Goal: Transaction & Acquisition: Purchase product/service

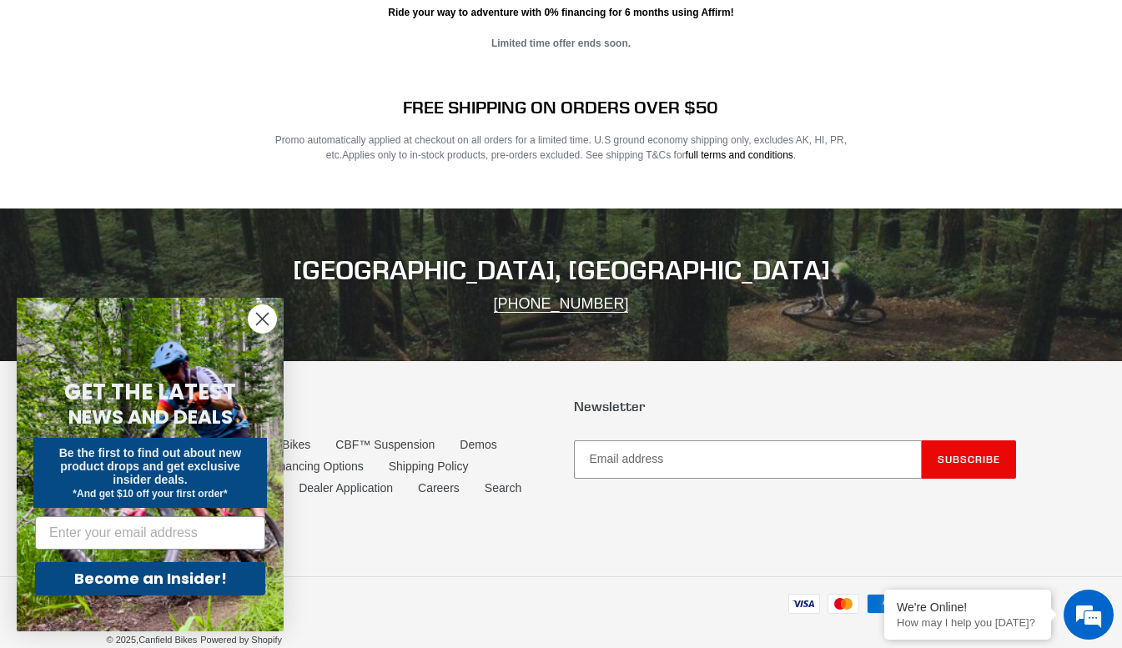
click at [264, 319] on circle "Close dialog" at bounding box center [263, 319] width 28 height 28
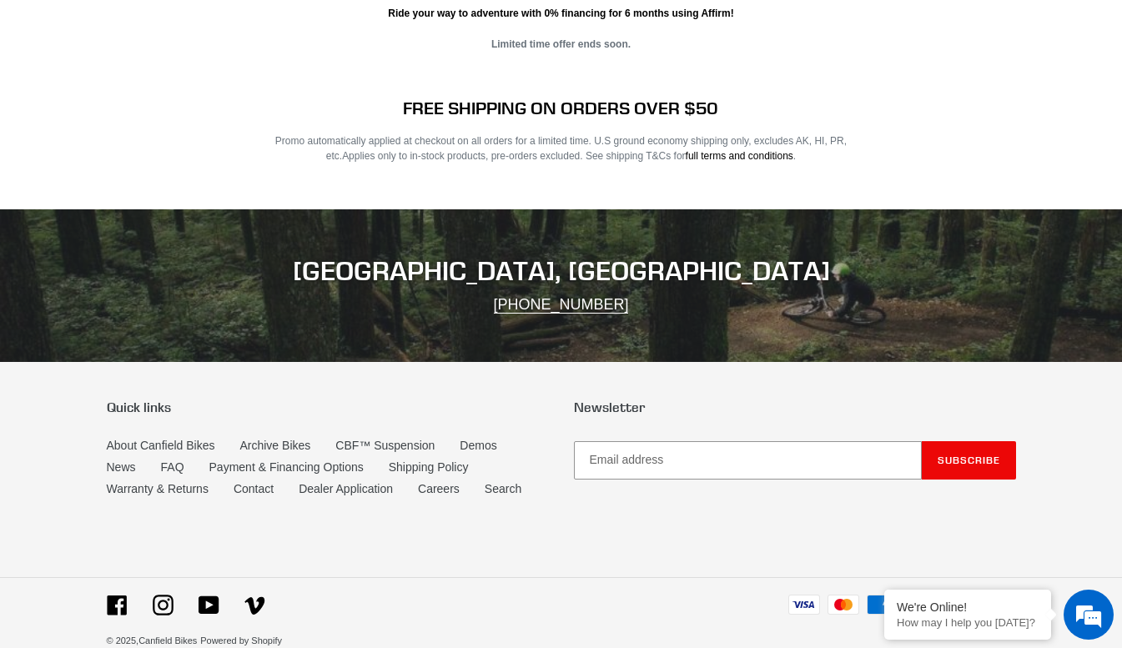
scroll to position [3260, 0]
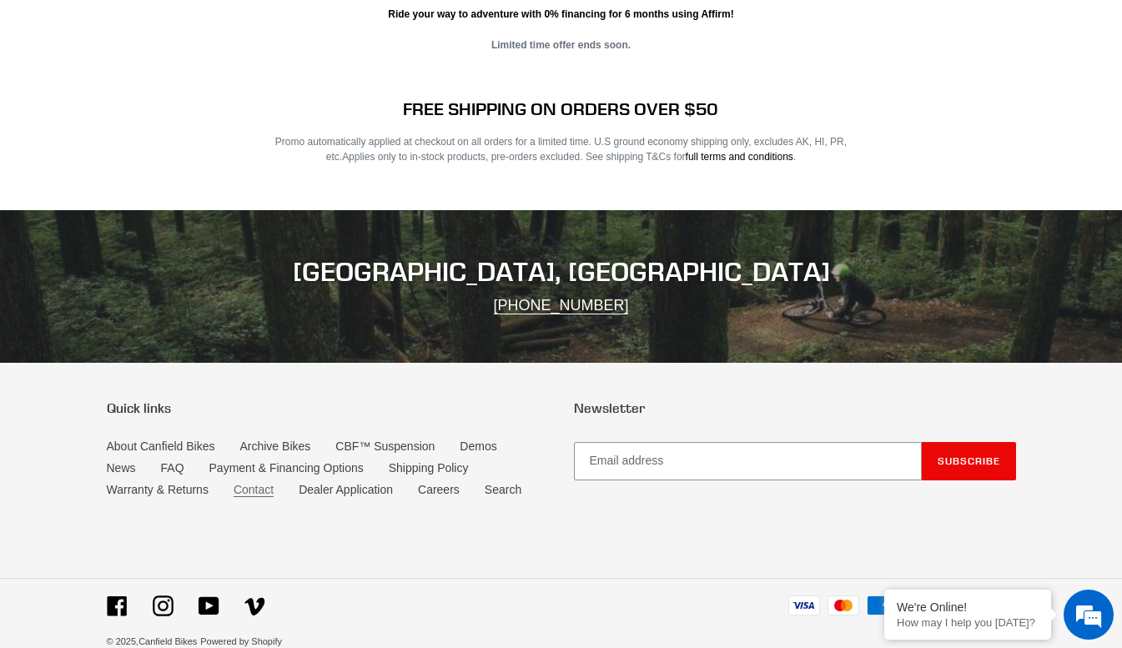
click at [259, 483] on link "Contact" at bounding box center [254, 490] width 40 height 14
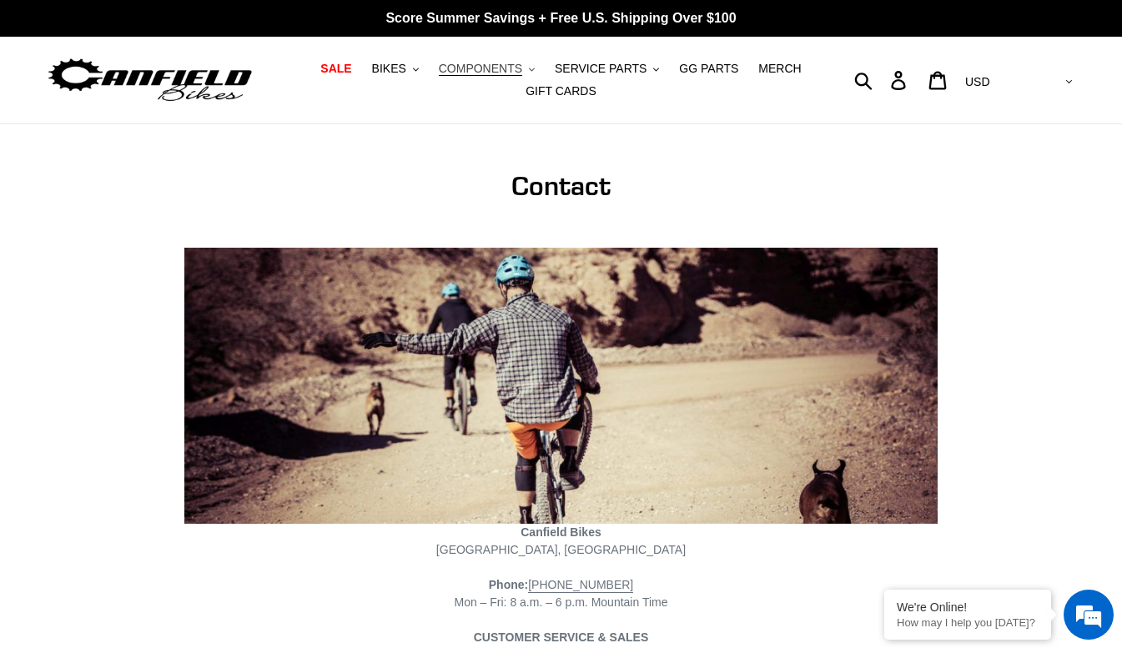
click at [532, 67] on button "COMPONENTS .cls-1{fill:#231f20}" at bounding box center [486, 69] width 113 height 23
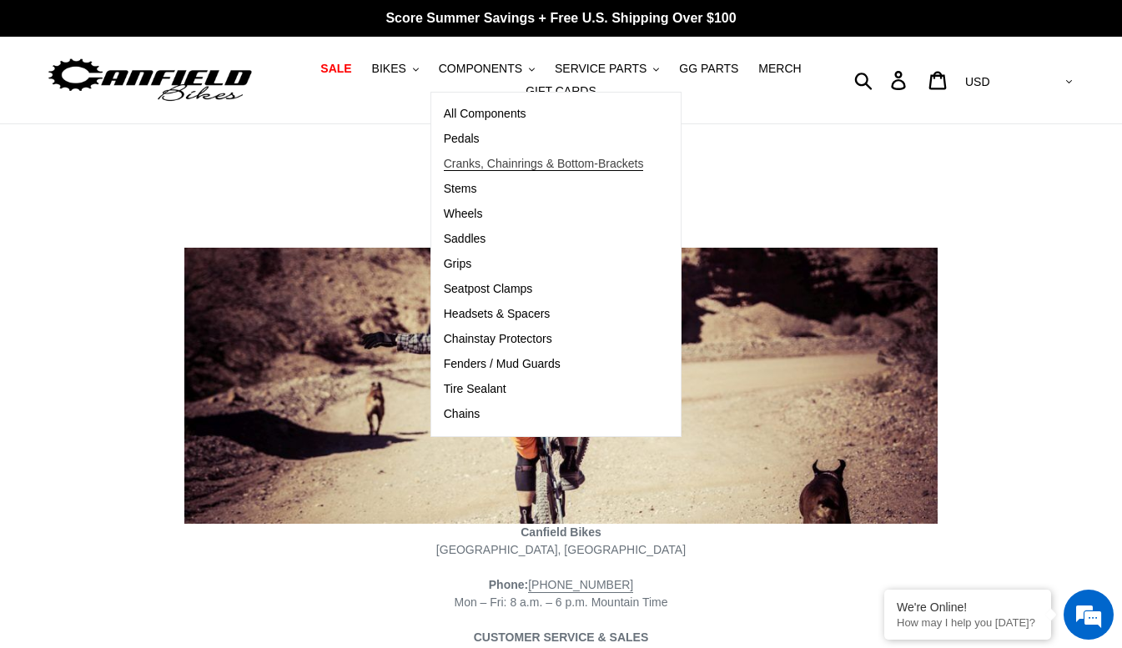
click at [556, 159] on span "Cranks, Chainrings & Bottom-Brackets" at bounding box center [544, 164] width 200 height 14
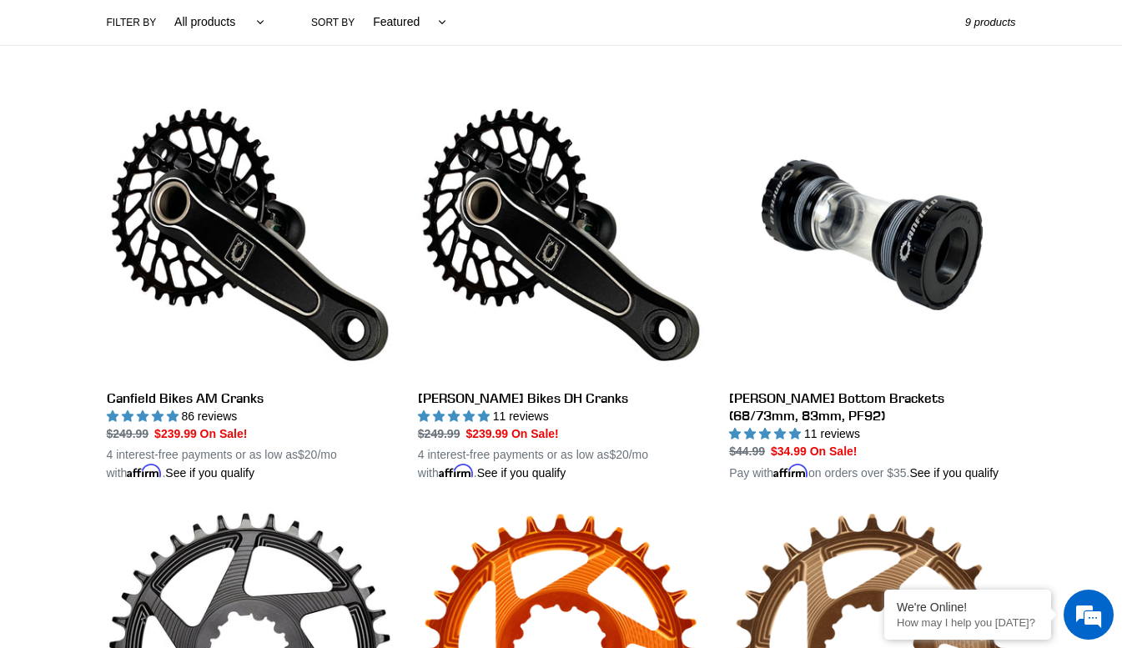
scroll to position [407, 0]
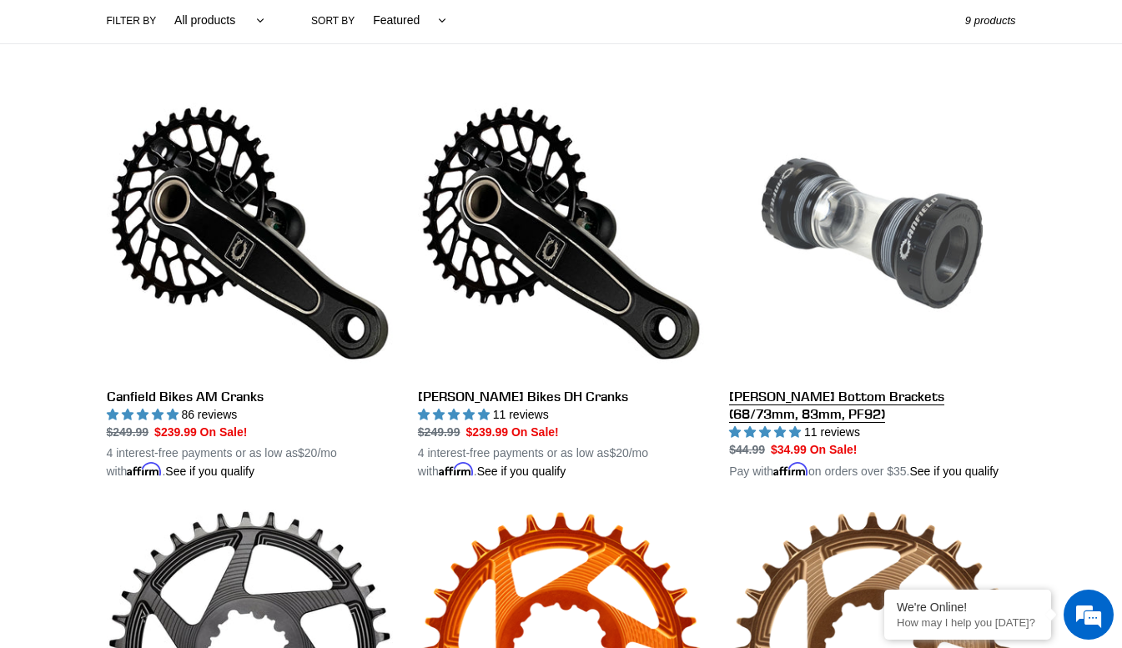
click at [918, 403] on link "[PERSON_NAME] Bottom Brackets (68/73mm, 83mm, PF92)" at bounding box center [872, 285] width 286 height 390
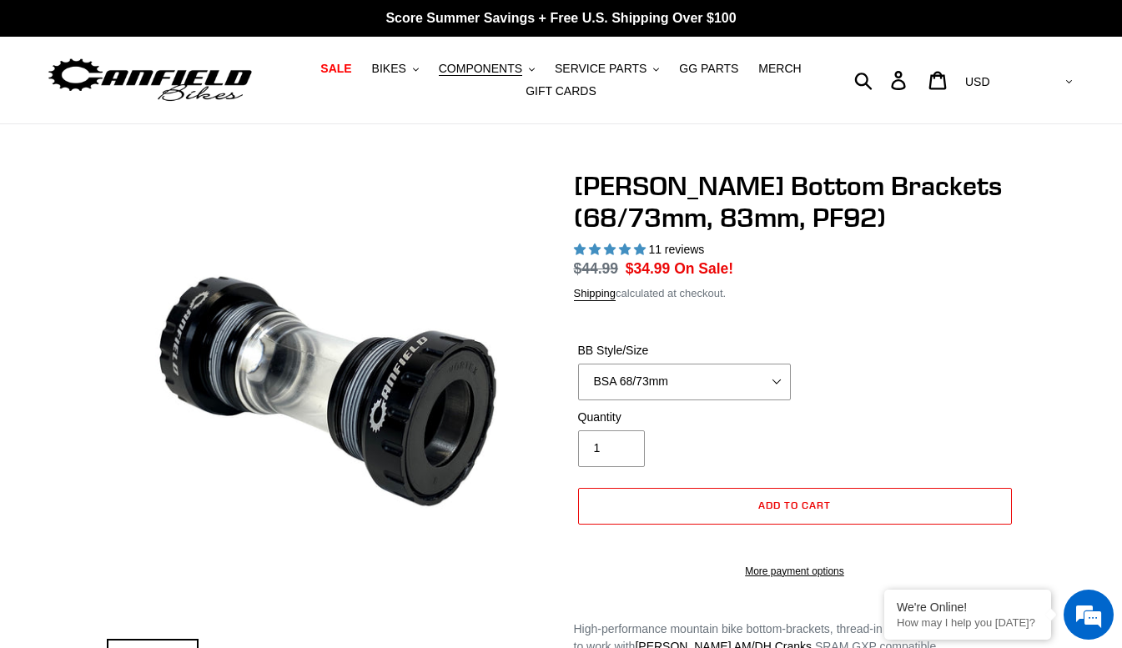
select select "PF92"
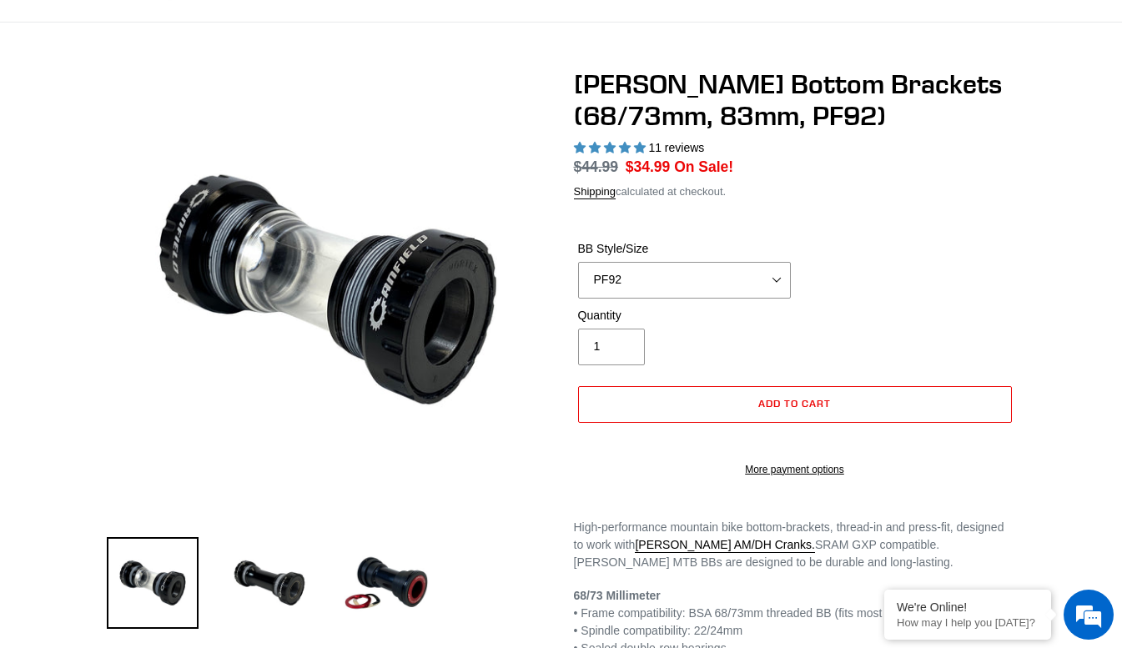
select select "highest-rating"
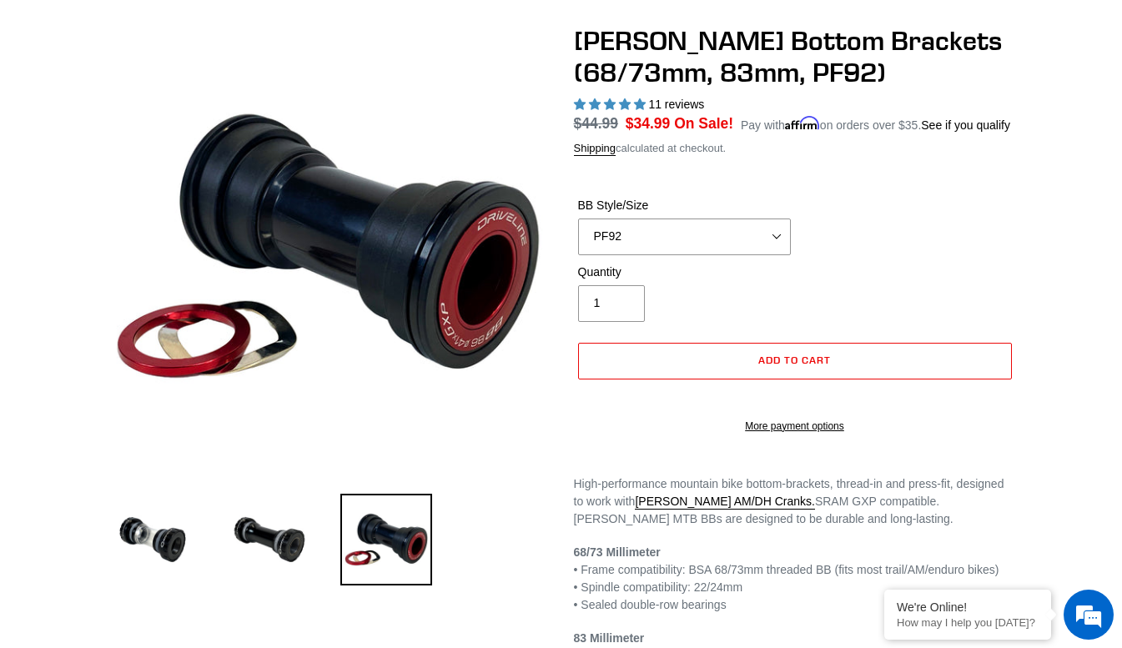
scroll to position [145, 0]
